Goal: Navigation & Orientation: Find specific page/section

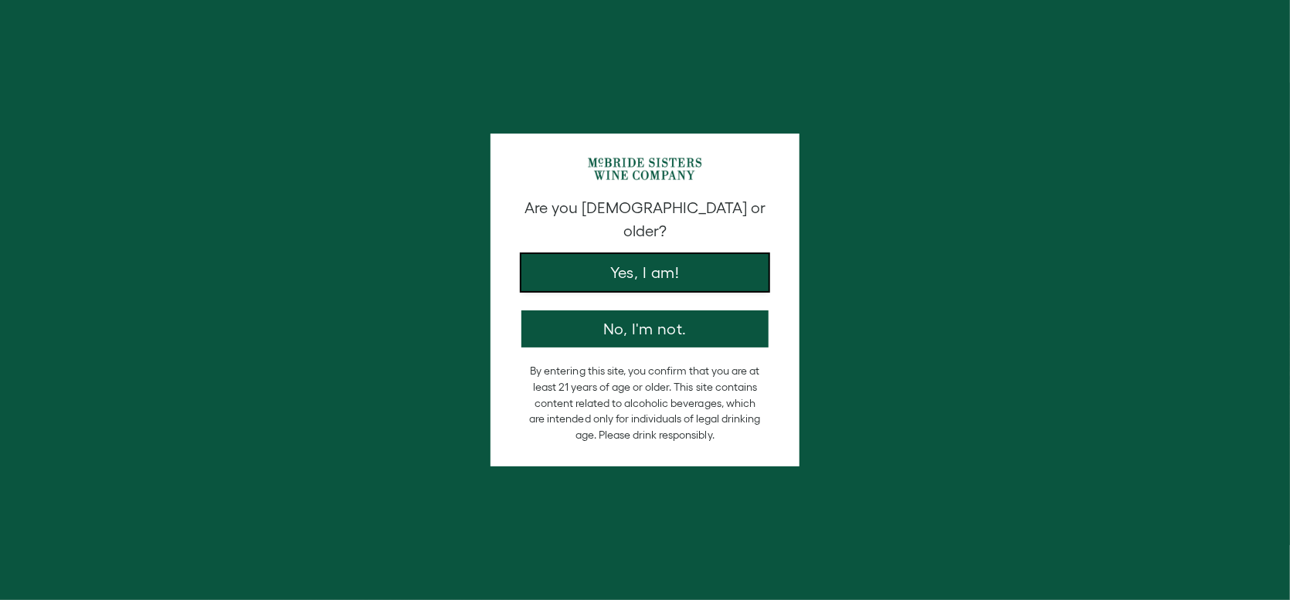
drag, startPoint x: 622, startPoint y: 258, endPoint x: 317, endPoint y: 274, distance: 305.6
click at [621, 258] on button "Yes, I am!" at bounding box center [645, 272] width 247 height 37
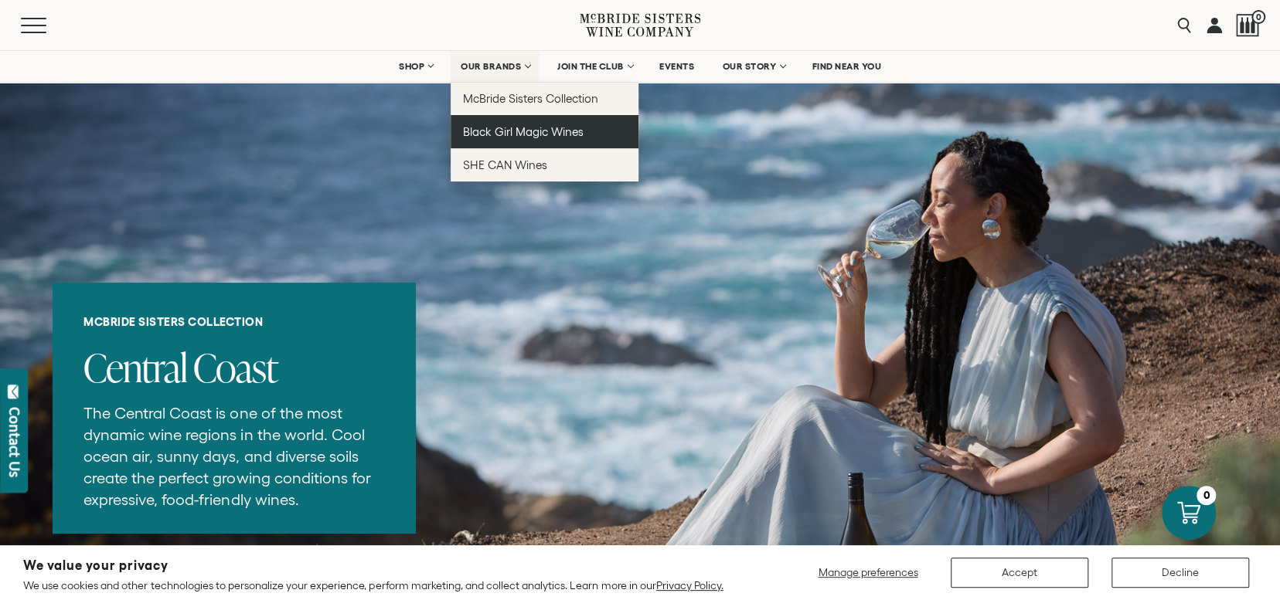
click at [511, 132] on span "Black Girl Magic Wines" at bounding box center [523, 131] width 121 height 13
